Goal: Transaction & Acquisition: Subscribe to service/newsletter

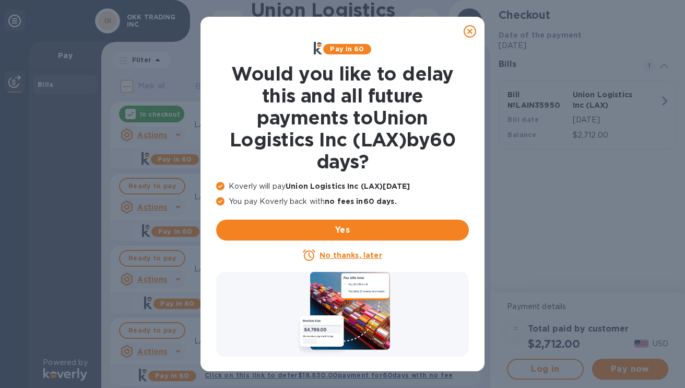
click at [473, 29] on icon at bounding box center [470, 31] width 13 height 13
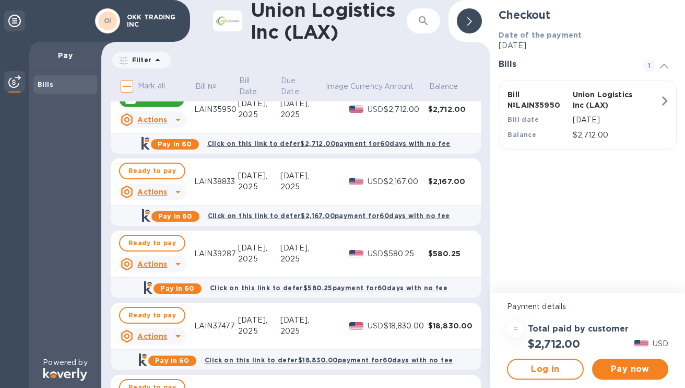
scroll to position [16, 0]
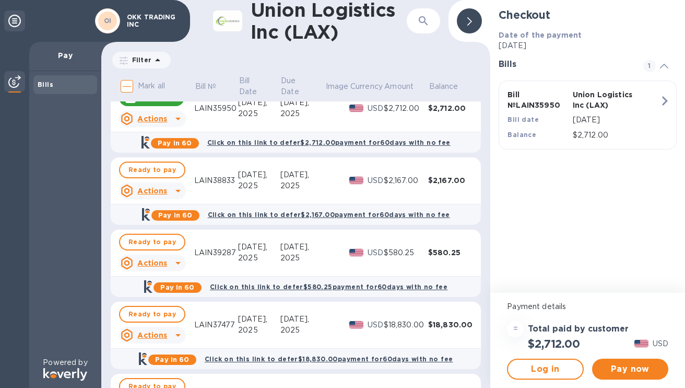
click at [427, 142] on b "Click on this link to defer $2,712.00 payment for 60 days with no fee" at bounding box center [328, 142] width 243 height 8
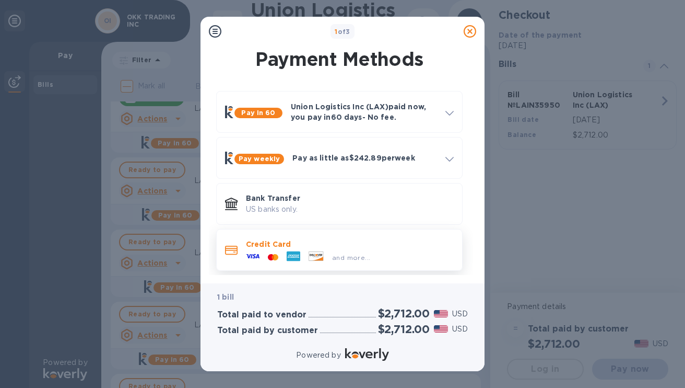
scroll to position [4, 0]
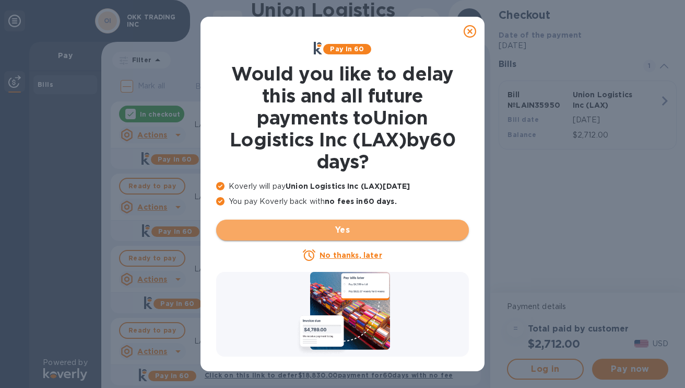
click at [361, 225] on span "Yes" at bounding box center [343, 230] width 236 height 13
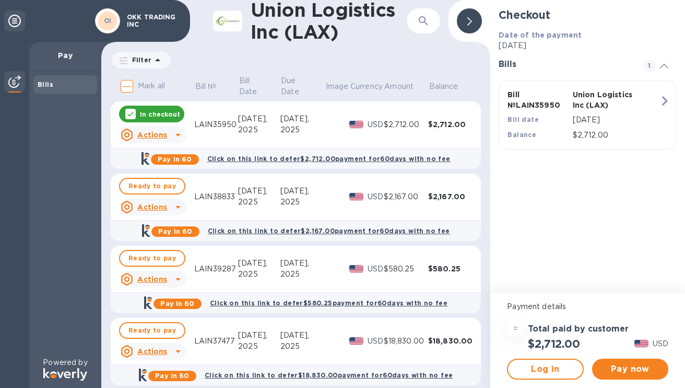
click at [178, 136] on icon at bounding box center [178, 135] width 13 height 13
click at [406, 71] on div at bounding box center [342, 194] width 685 height 388
click at [415, 158] on b "Click on this link to defer $2,712.00 payment for 60 days with no fee" at bounding box center [328, 159] width 243 height 8
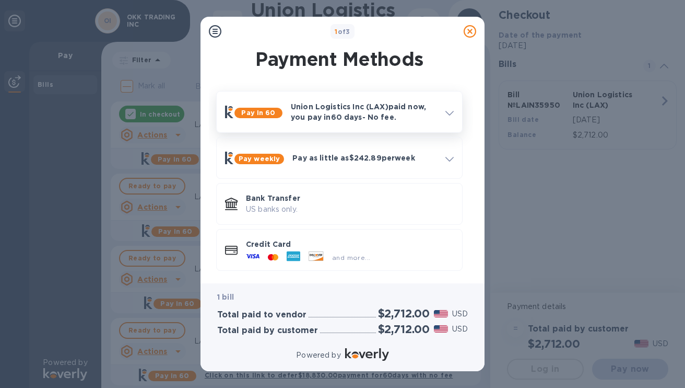
click at [455, 108] on div at bounding box center [449, 111] width 17 height 19
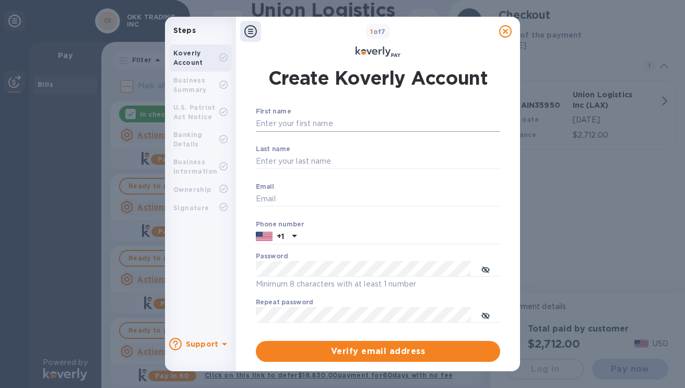
click at [346, 128] on input "First name" at bounding box center [378, 124] width 244 height 16
